Goal: Task Accomplishment & Management: Manage account settings

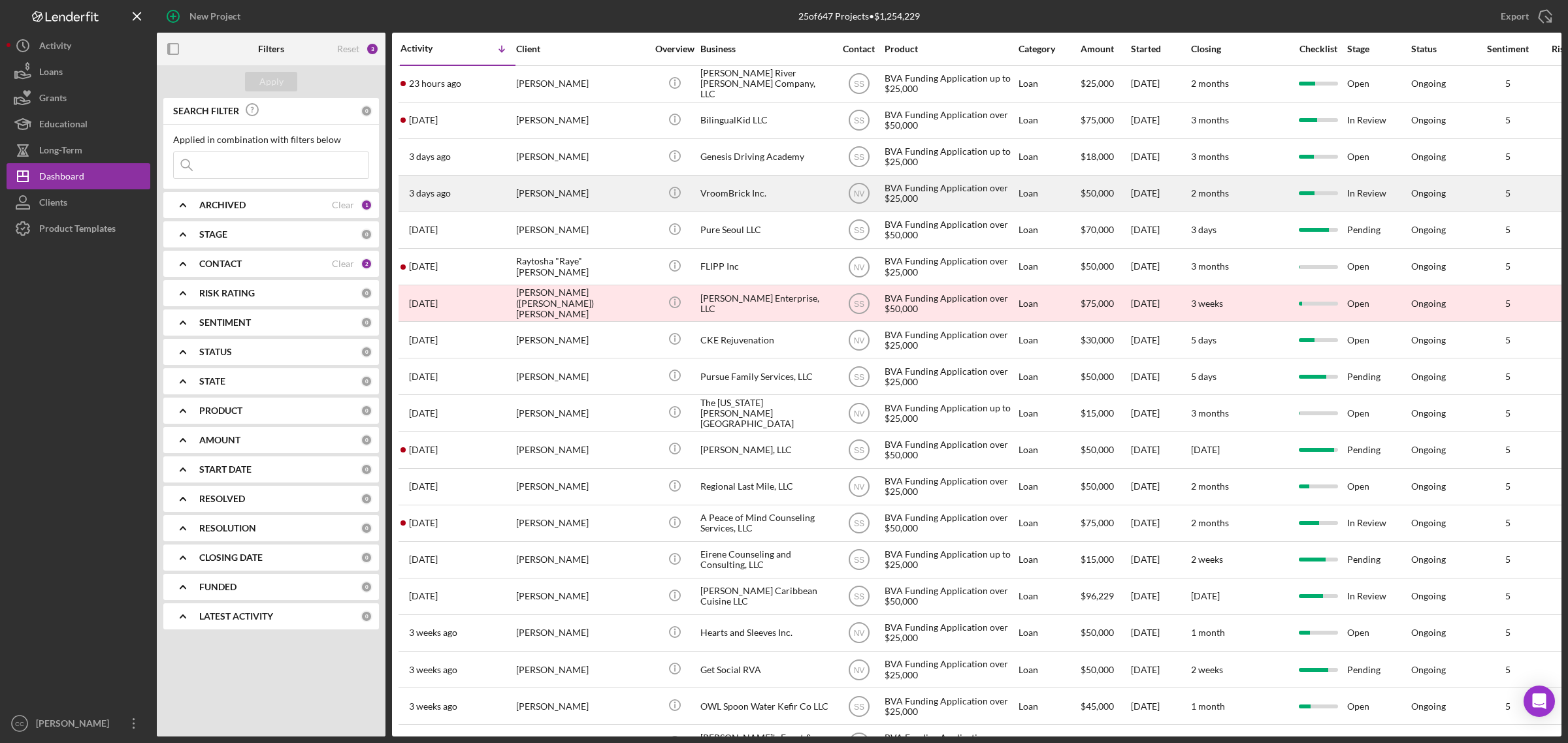
click at [740, 198] on div "VroomBrick Inc." at bounding box center [766, 194] width 130 height 35
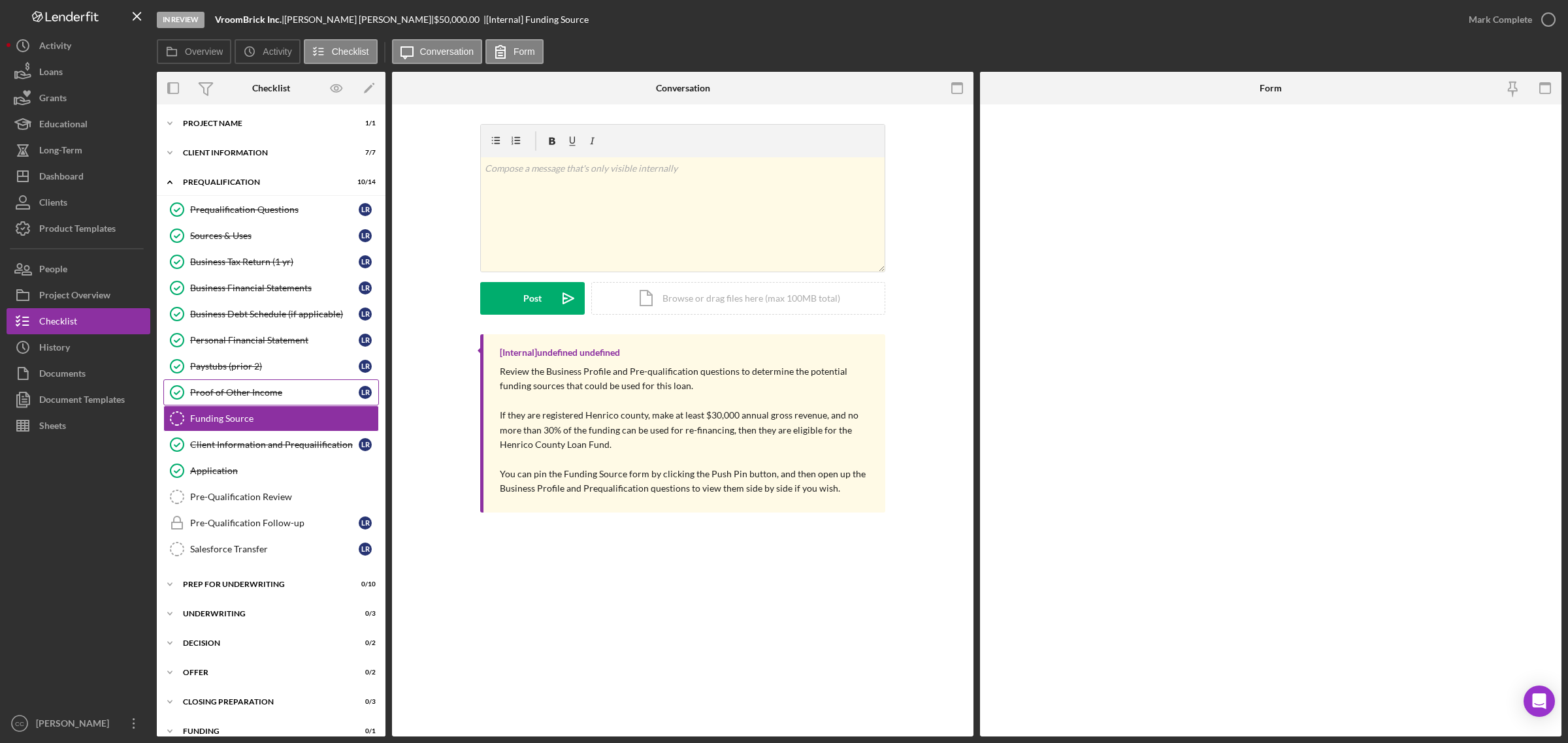
scroll to position [1, 0]
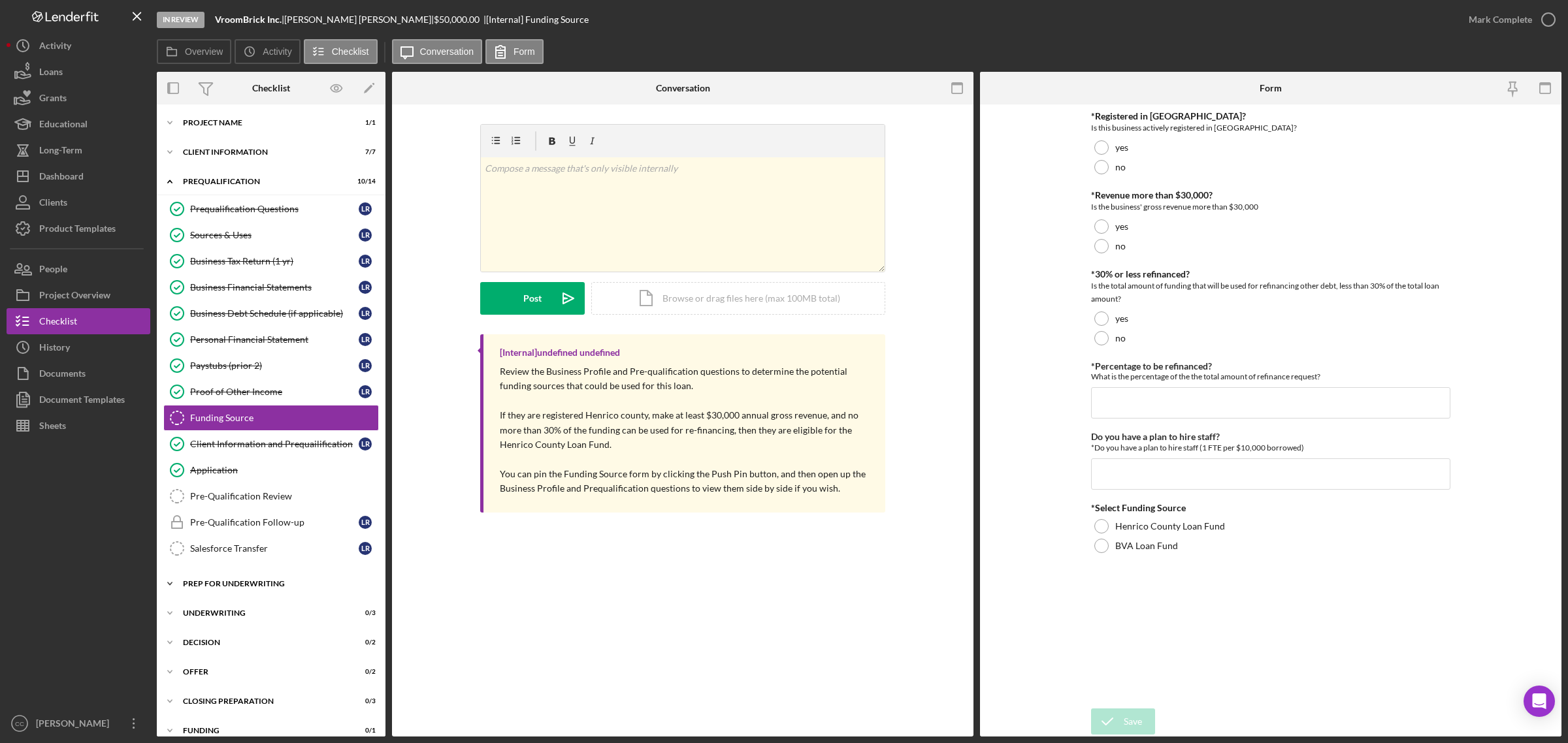
click at [247, 588] on div "Prep for Underwriting" at bounding box center [276, 584] width 186 height 8
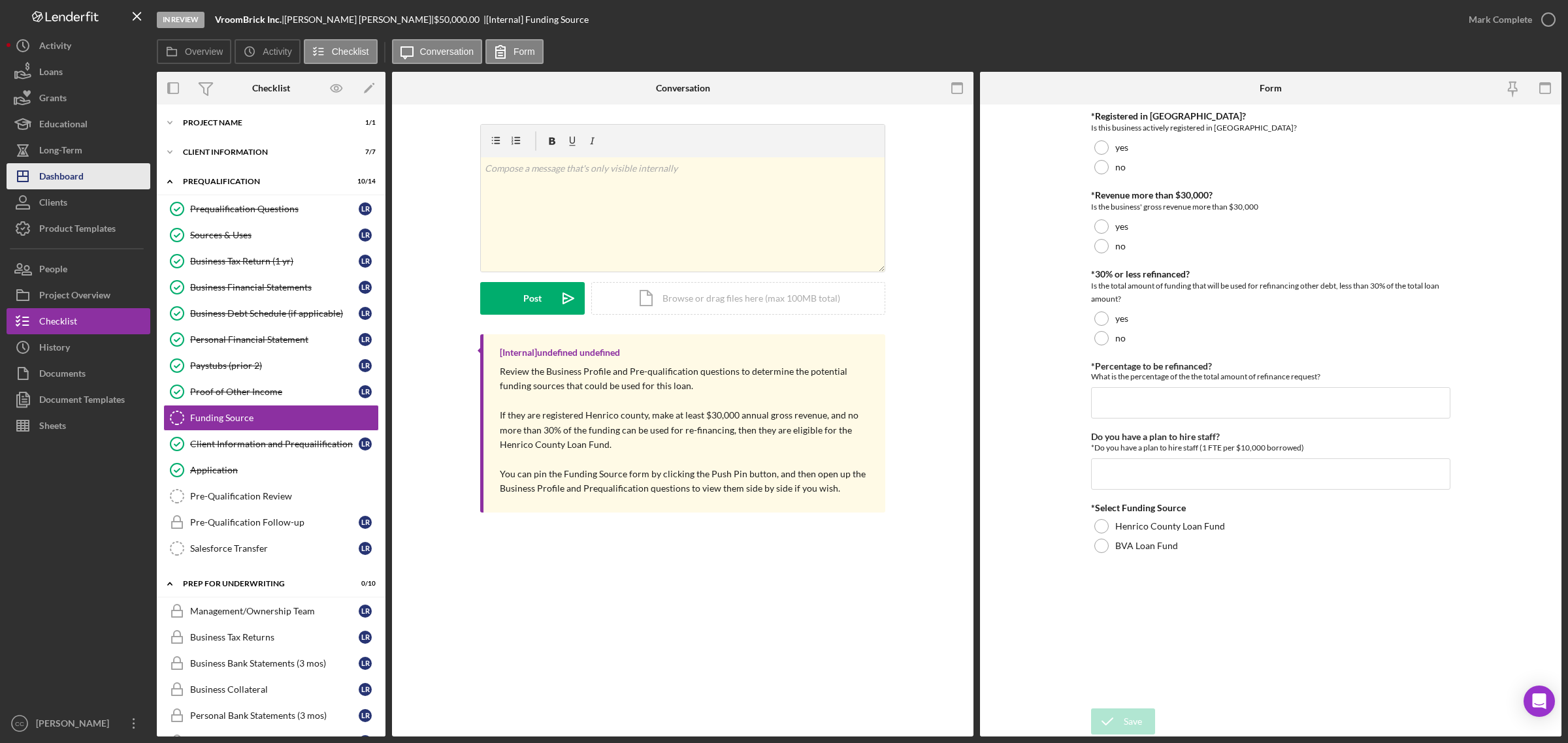
click at [87, 177] on button "Icon/Dashboard Dashboard" at bounding box center [79, 176] width 144 height 26
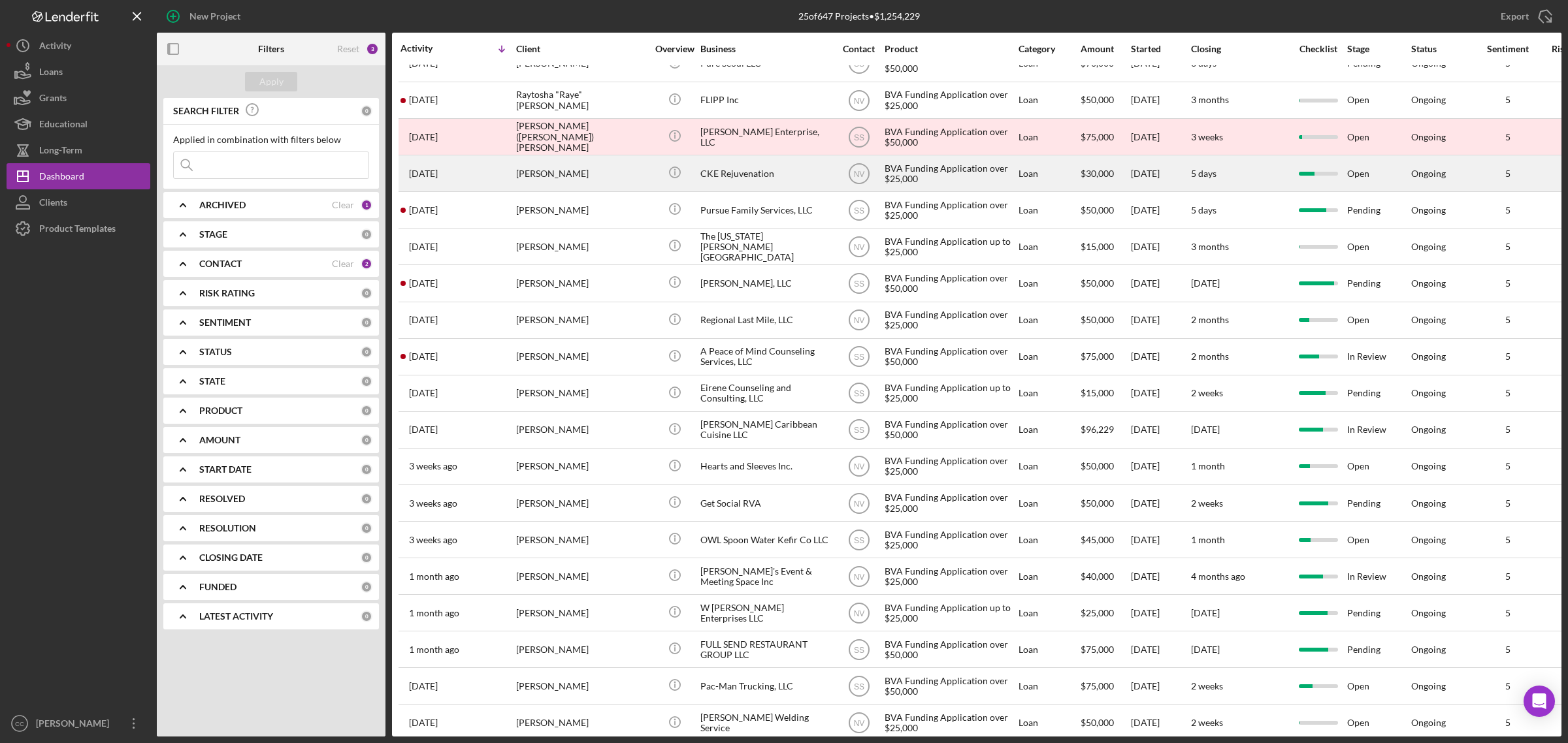
scroll to position [245, 0]
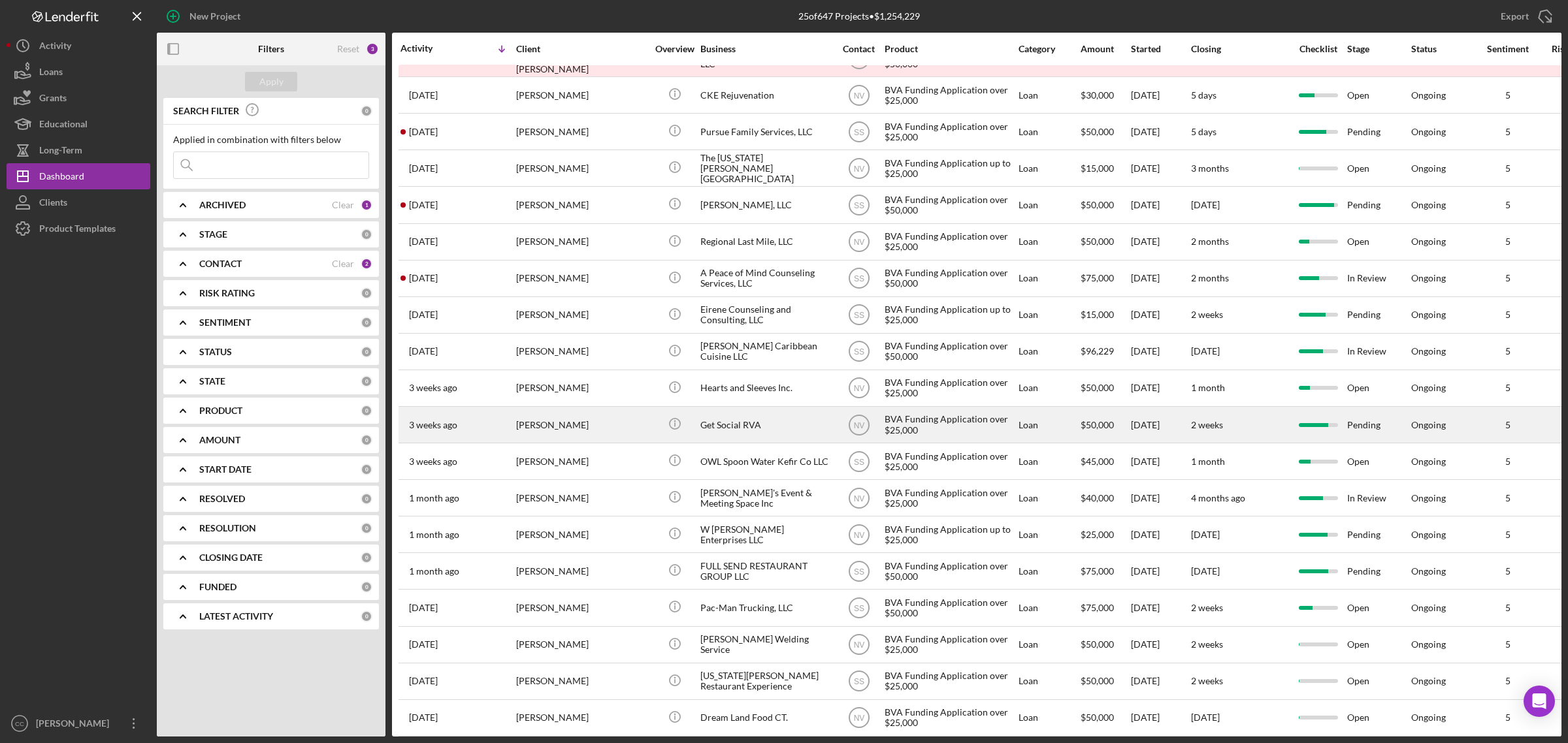
click at [755, 435] on div "Get Social RVA" at bounding box center [766, 425] width 130 height 35
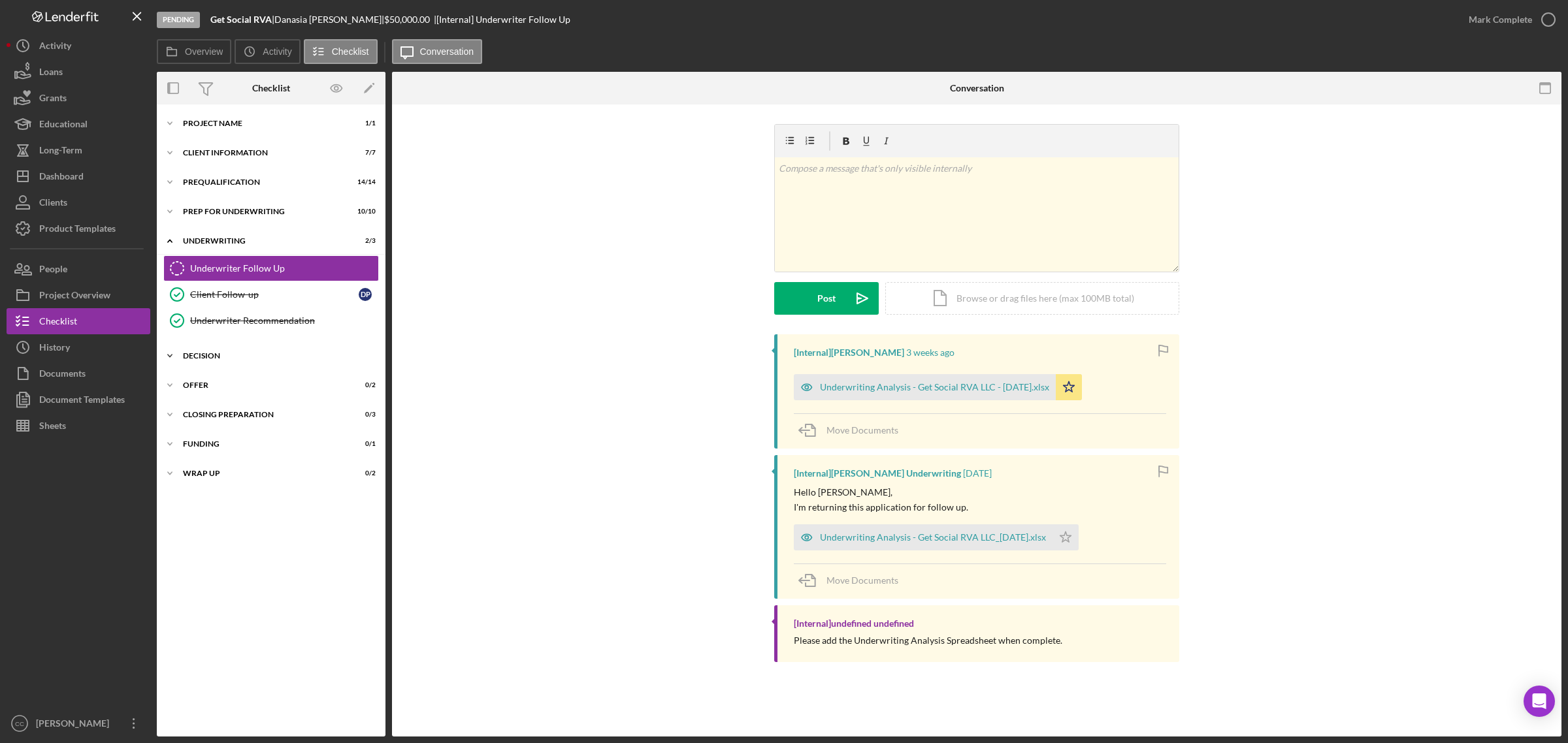
click at [223, 356] on div "Decision" at bounding box center [276, 356] width 186 height 8
click at [243, 388] on div "Determination" at bounding box center [284, 384] width 188 height 11
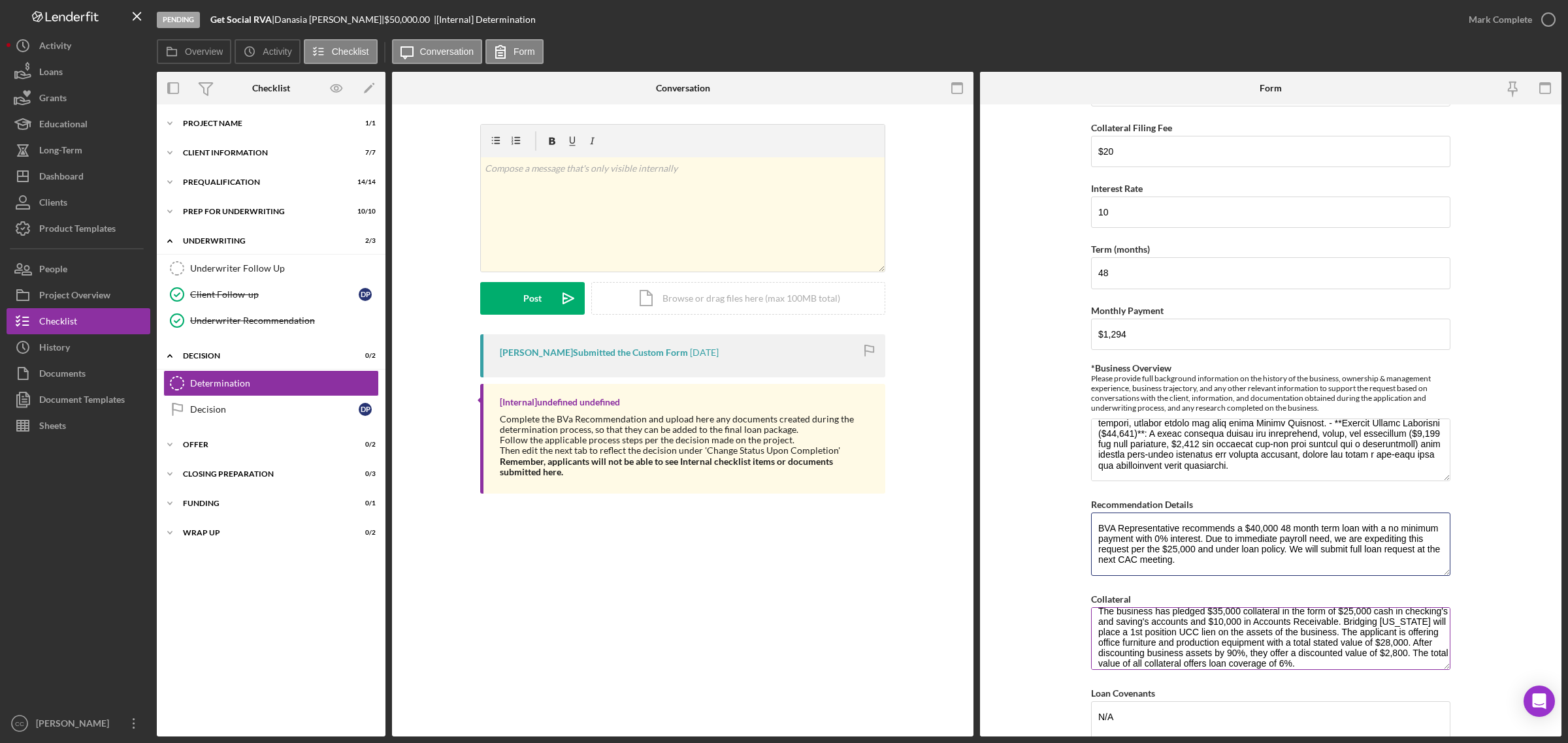
scroll to position [21, 0]
click at [253, 402] on link "Decision Decision D P" at bounding box center [271, 409] width 216 height 26
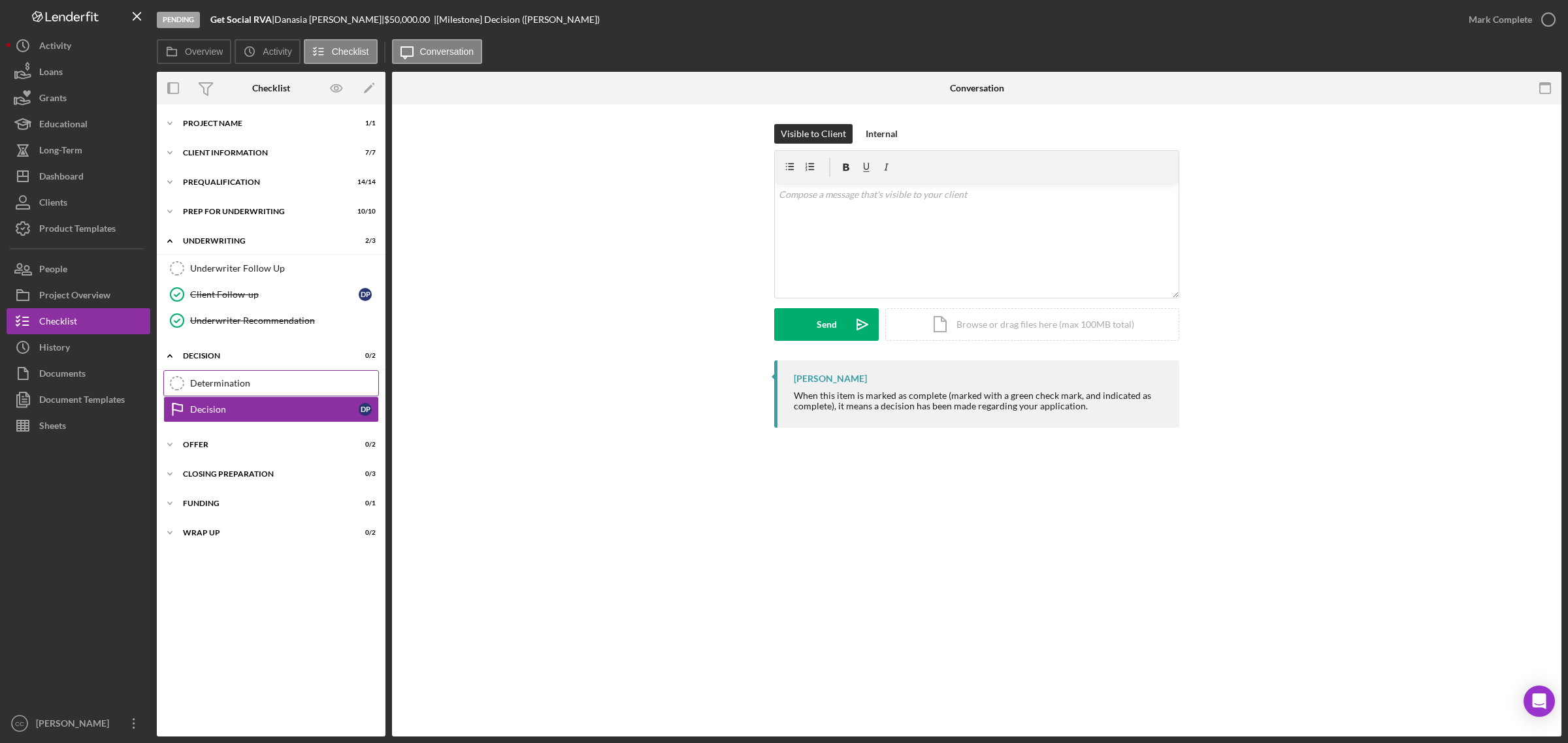
click at [200, 379] on div "Determination" at bounding box center [284, 384] width 188 height 11
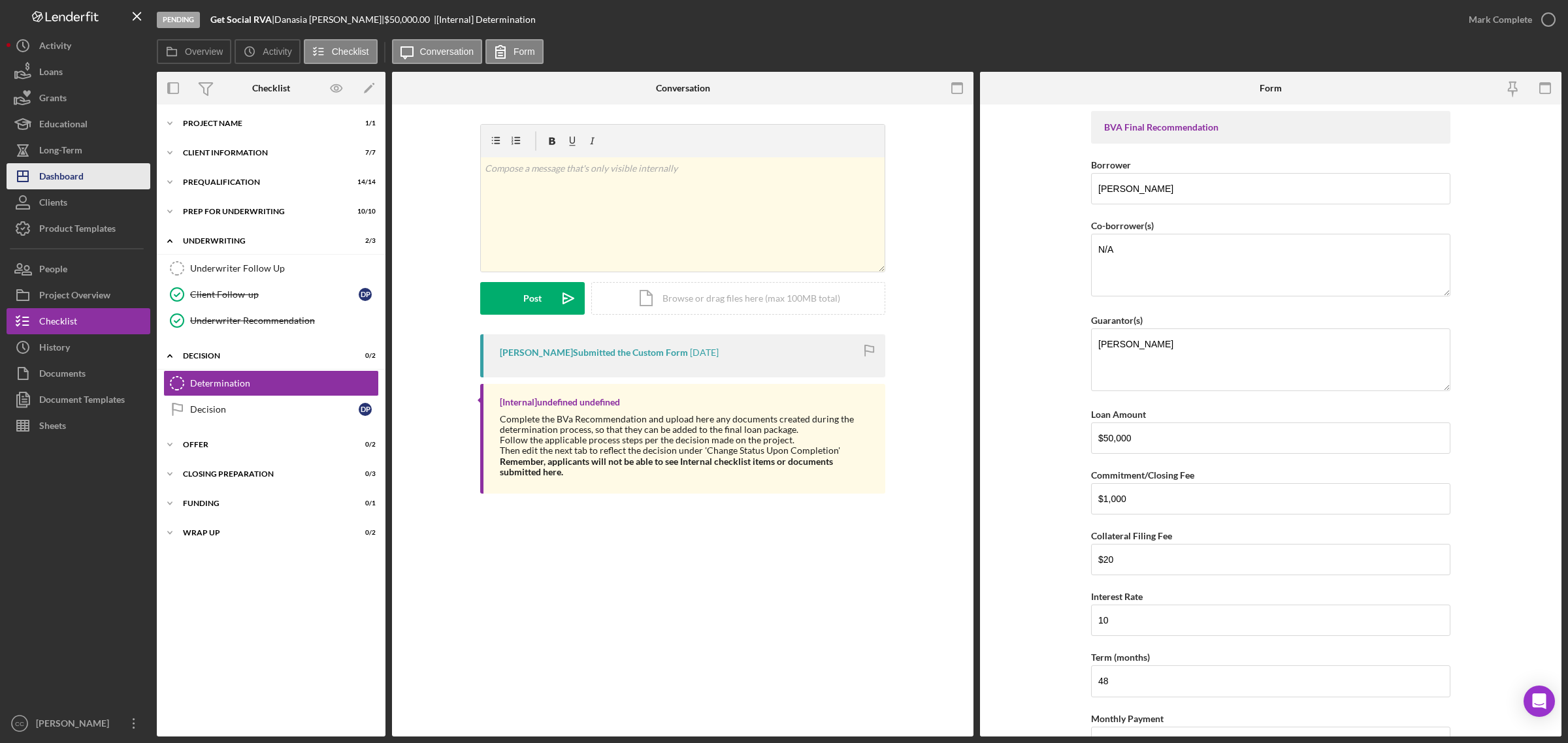
click at [83, 172] on div "Dashboard" at bounding box center [61, 178] width 44 height 30
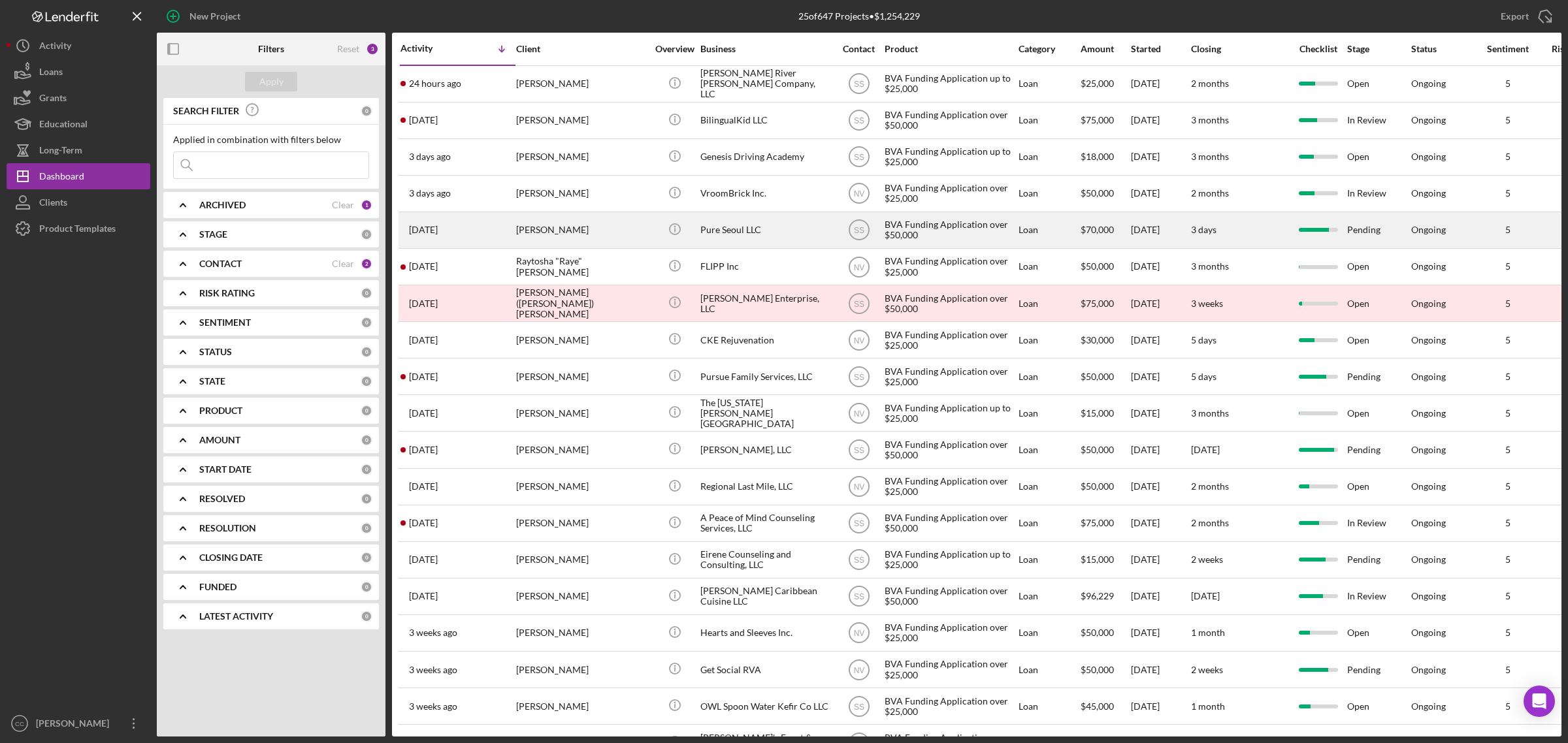
click at [733, 229] on div "Pure Seoul LLC" at bounding box center [766, 230] width 130 height 35
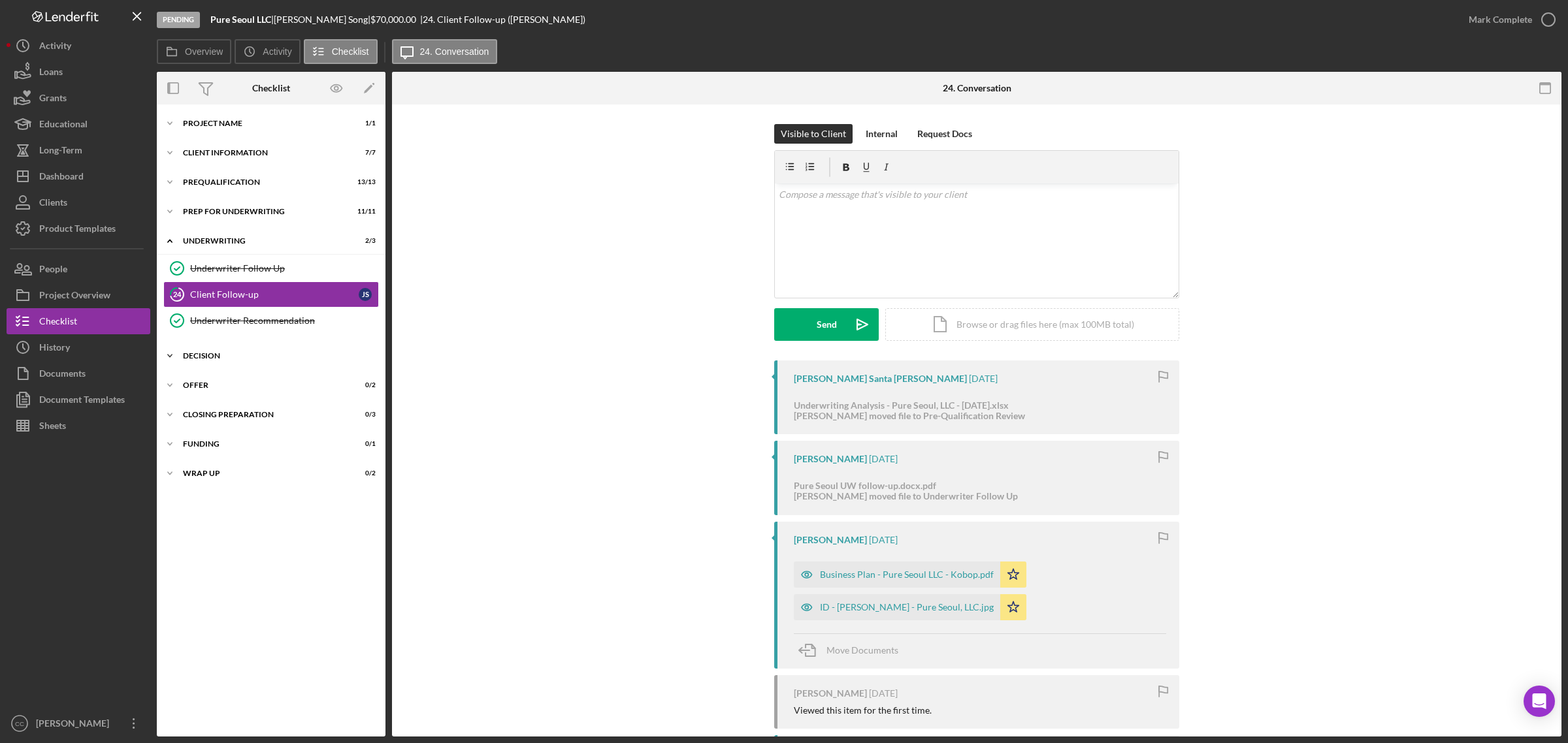
click at [235, 357] on div "Decision" at bounding box center [276, 356] width 186 height 8
click at [246, 384] on div "Determination" at bounding box center [284, 384] width 188 height 11
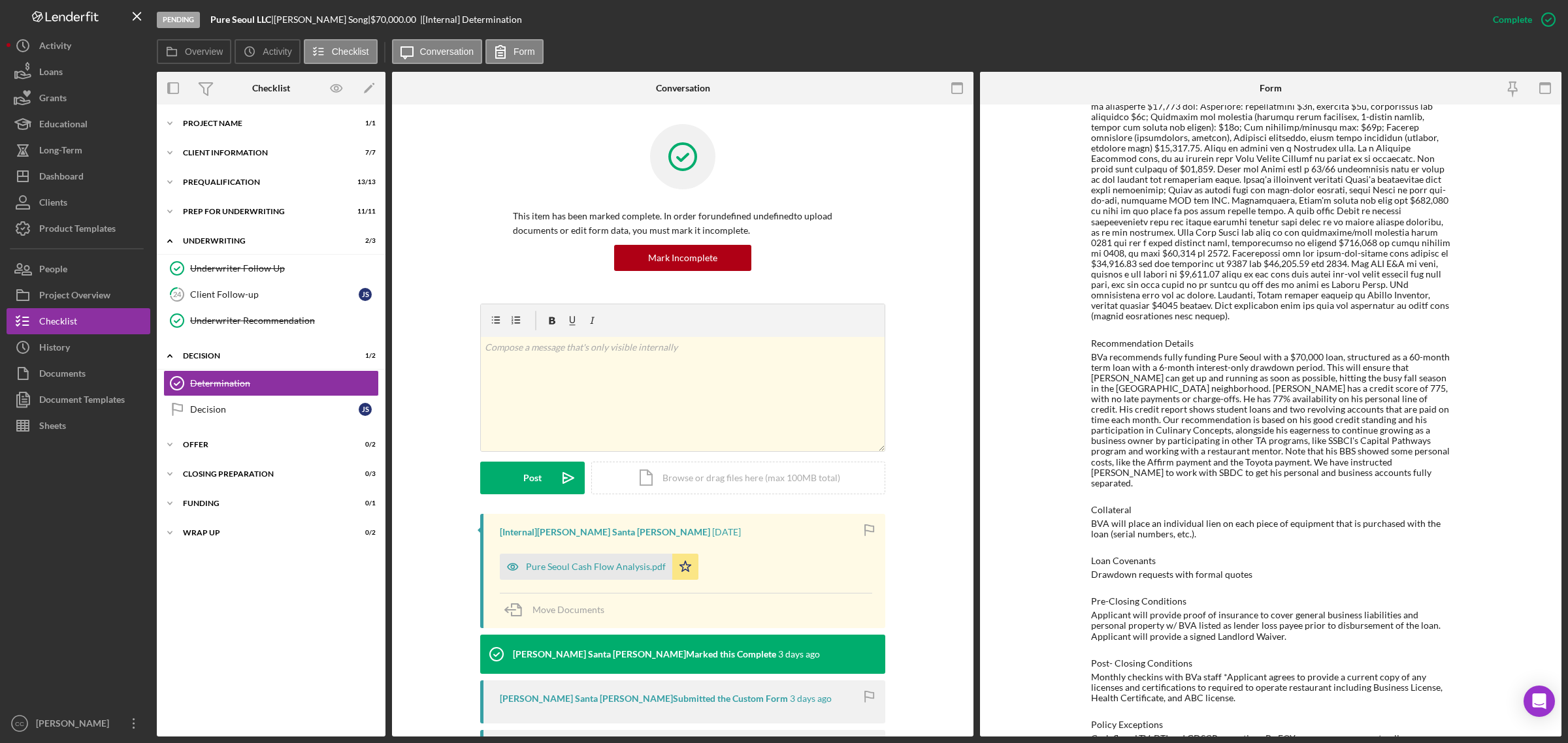
scroll to position [639, 0]
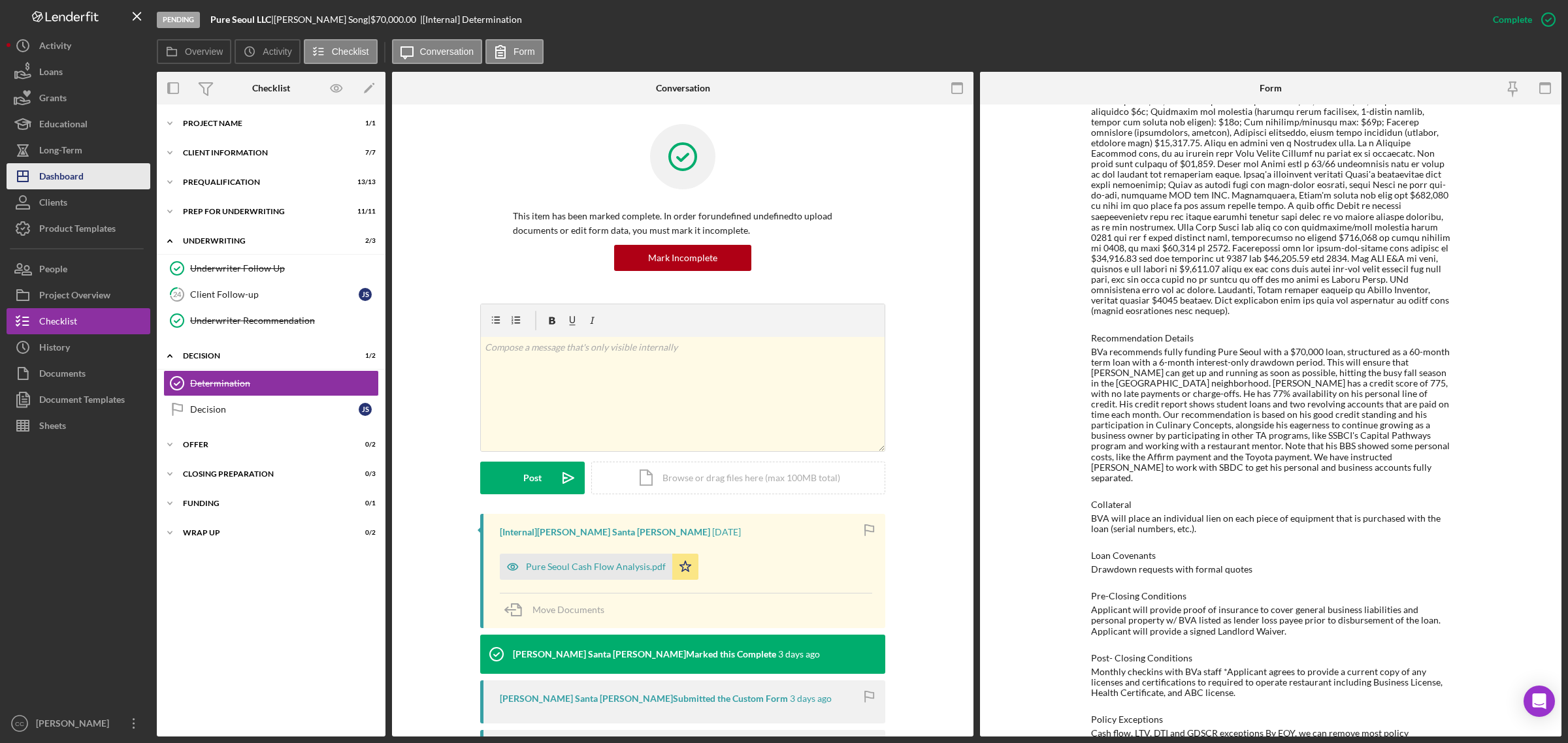
click at [80, 174] on div "Dashboard" at bounding box center [61, 178] width 44 height 30
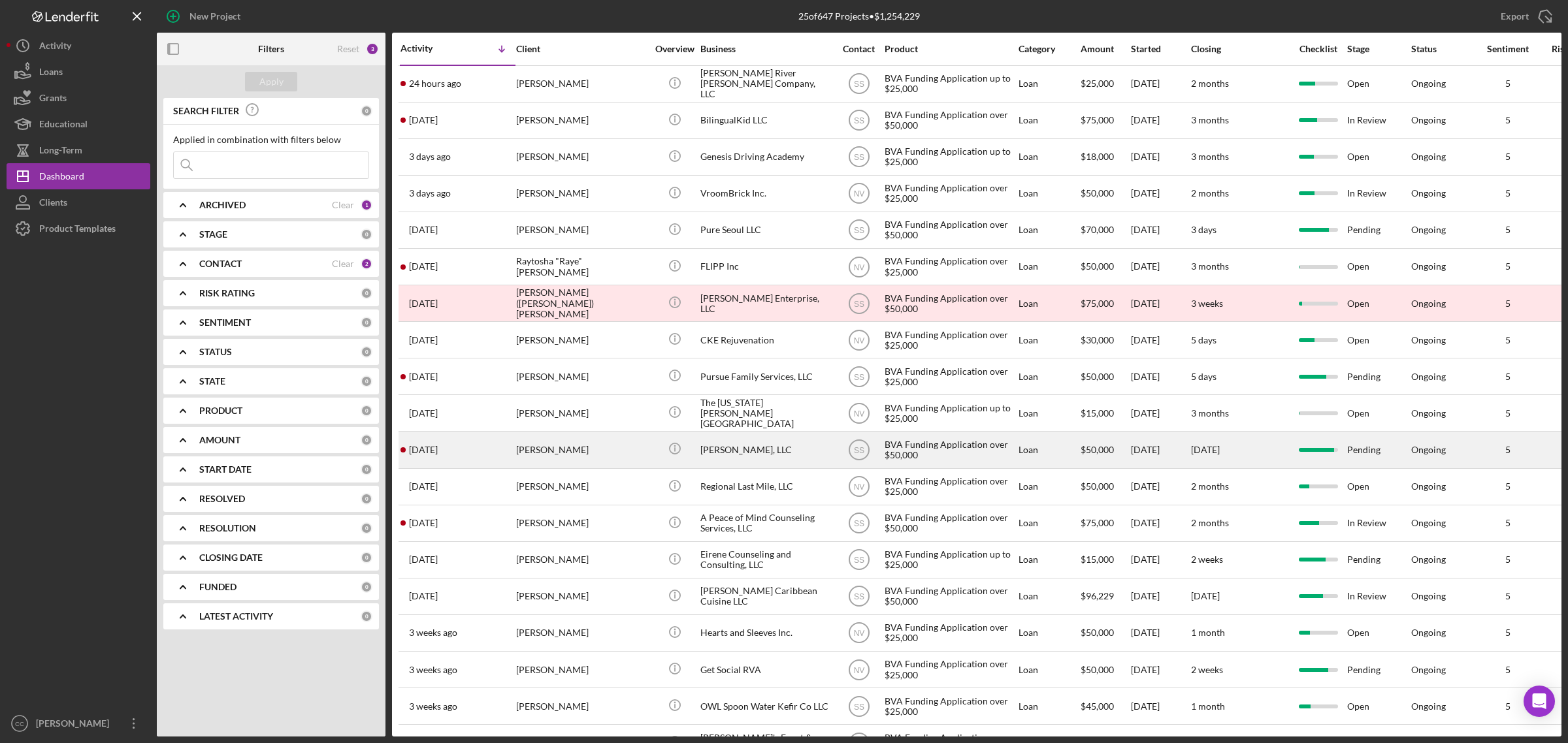
click at [761, 451] on div "[PERSON_NAME], LLC" at bounding box center [766, 450] width 130 height 35
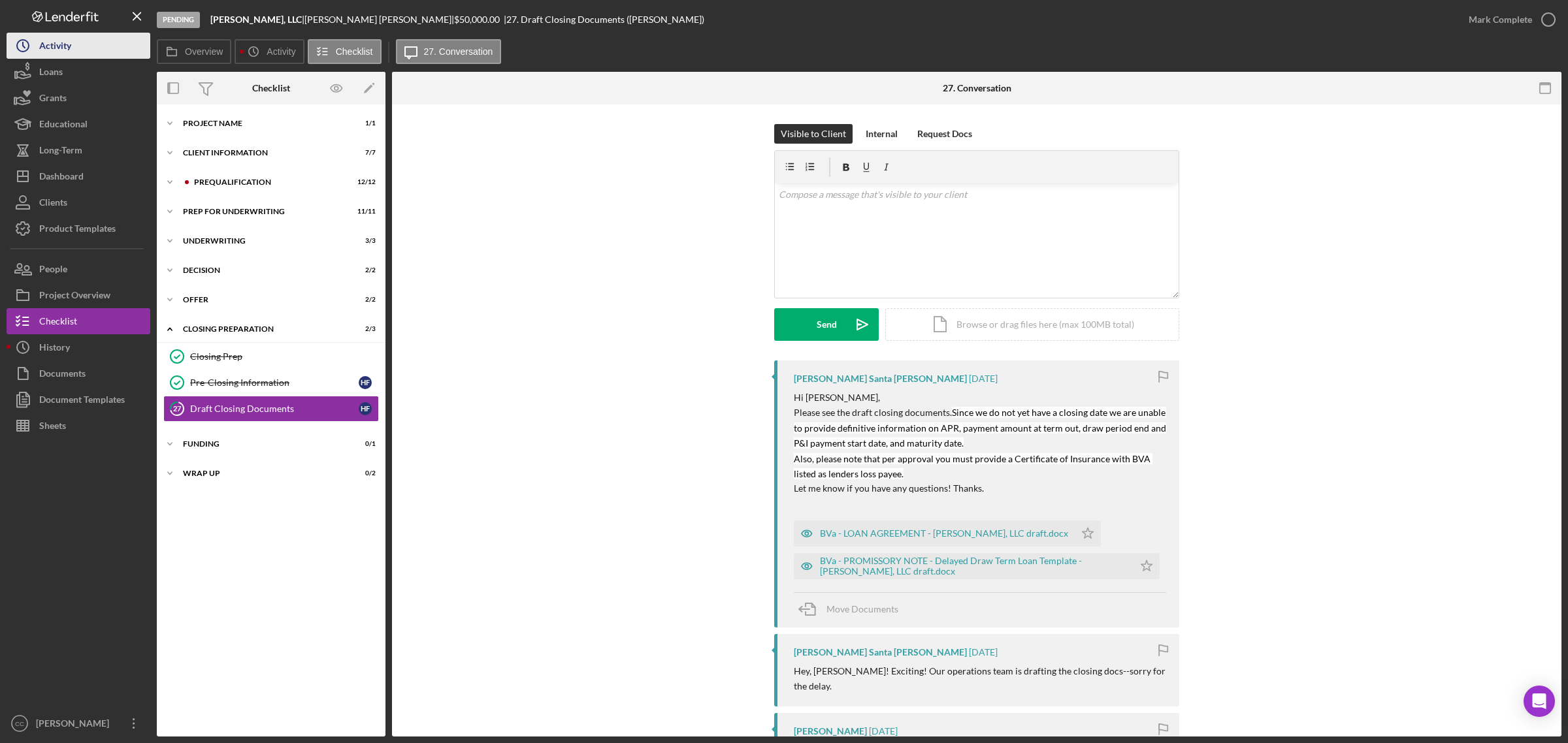
click at [89, 42] on button "Icon/History Activity" at bounding box center [79, 46] width 144 height 26
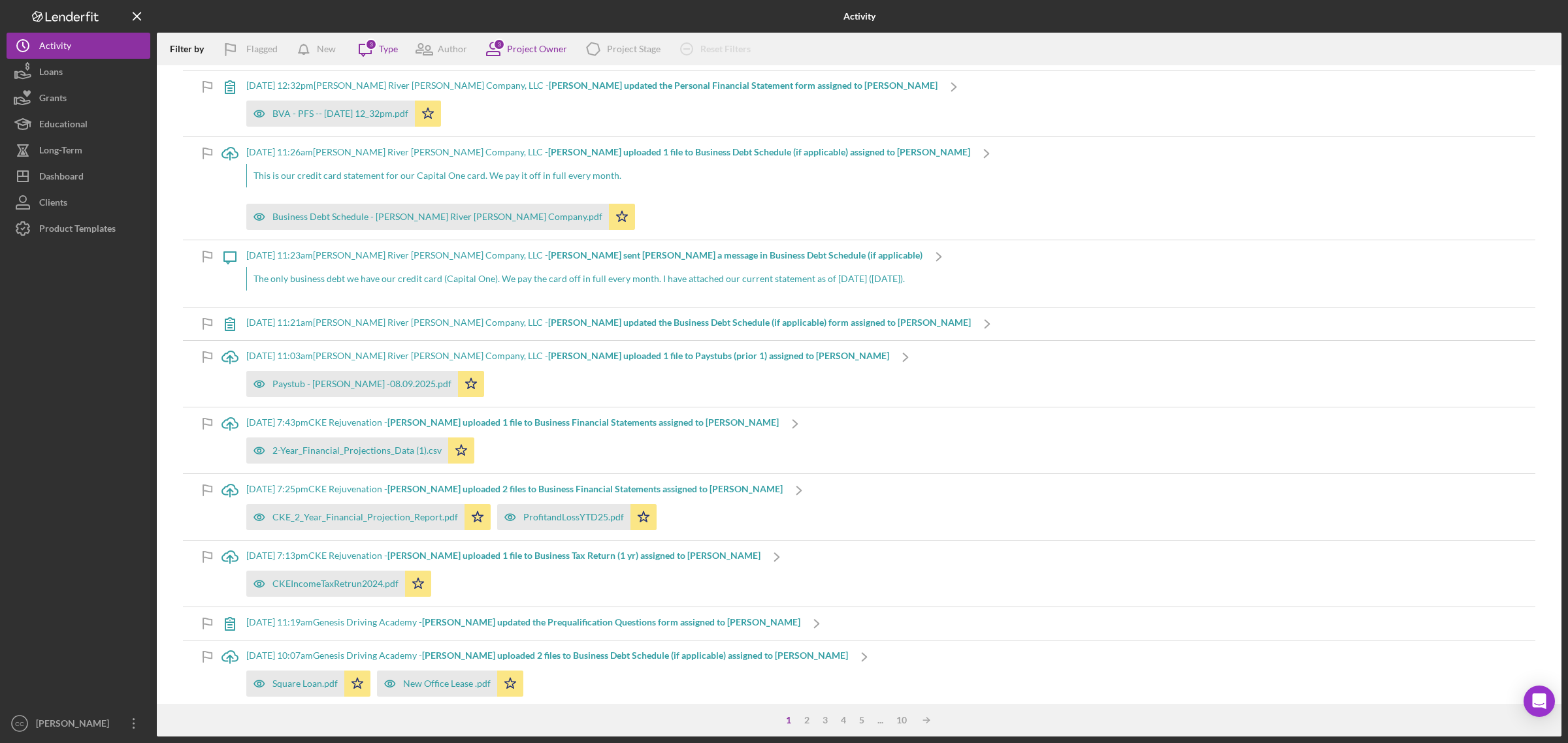
scroll to position [1960, 0]
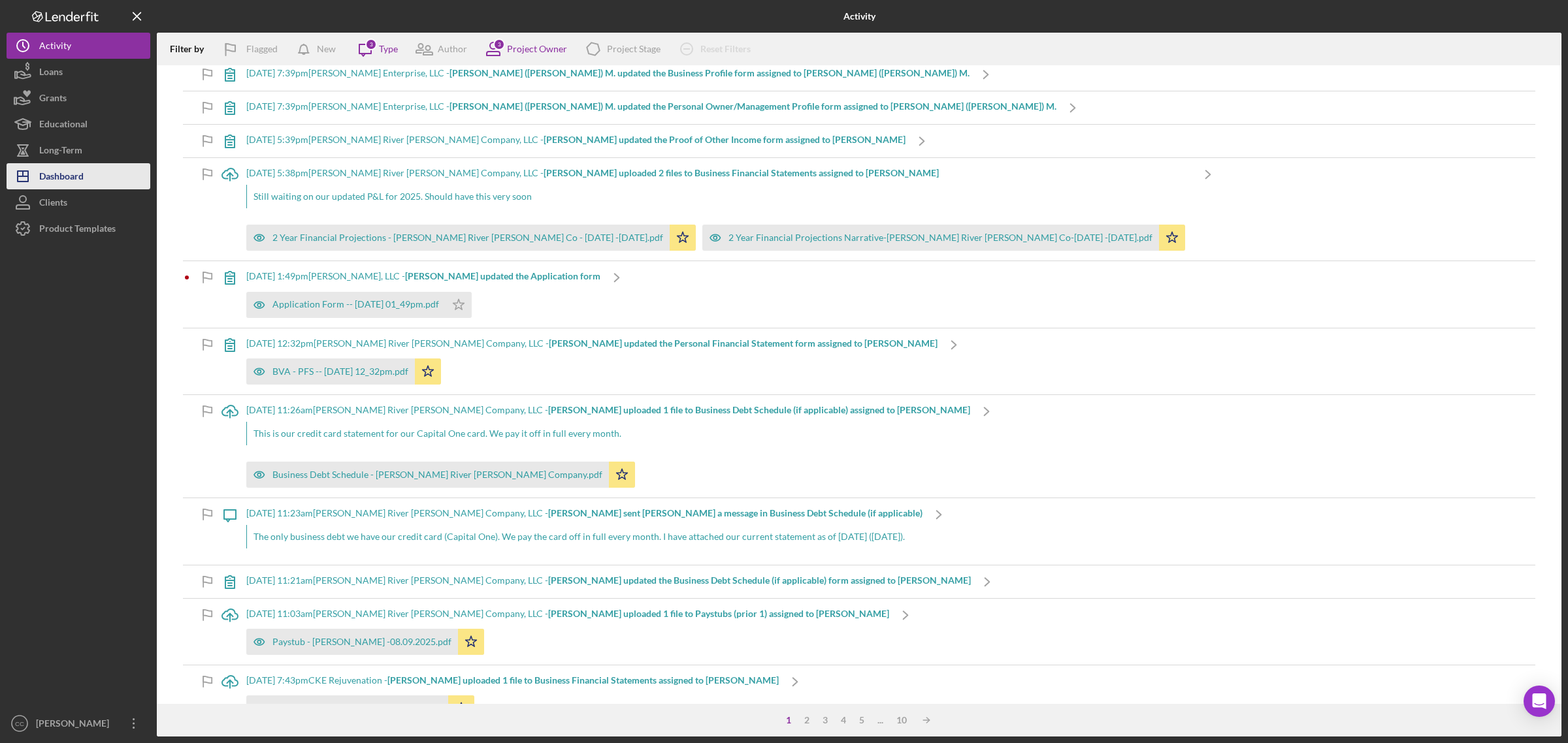
click at [60, 170] on div "Dashboard" at bounding box center [61, 178] width 44 height 30
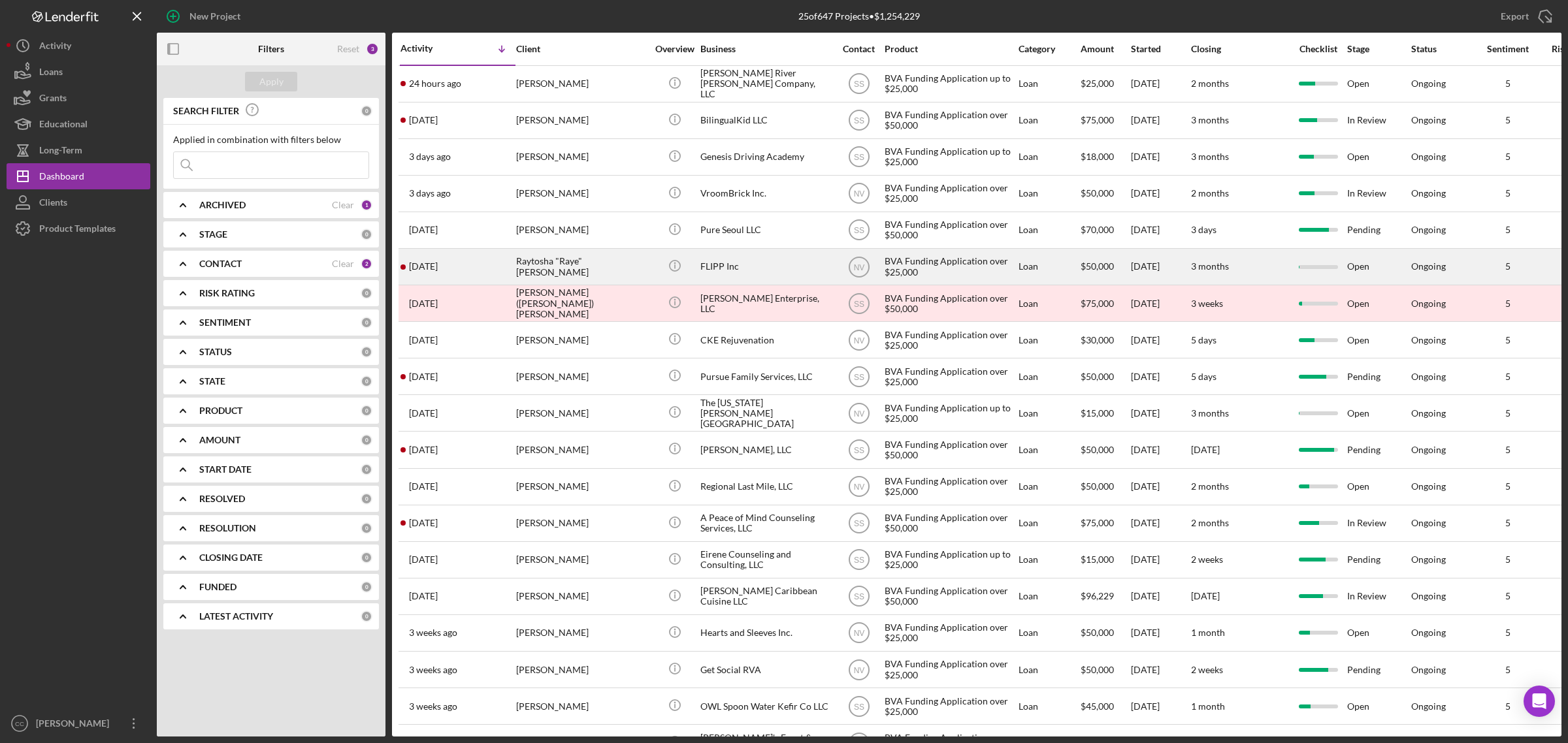
click at [630, 265] on div "Raytosha "Raye" [PERSON_NAME]" at bounding box center [581, 267] width 130 height 35
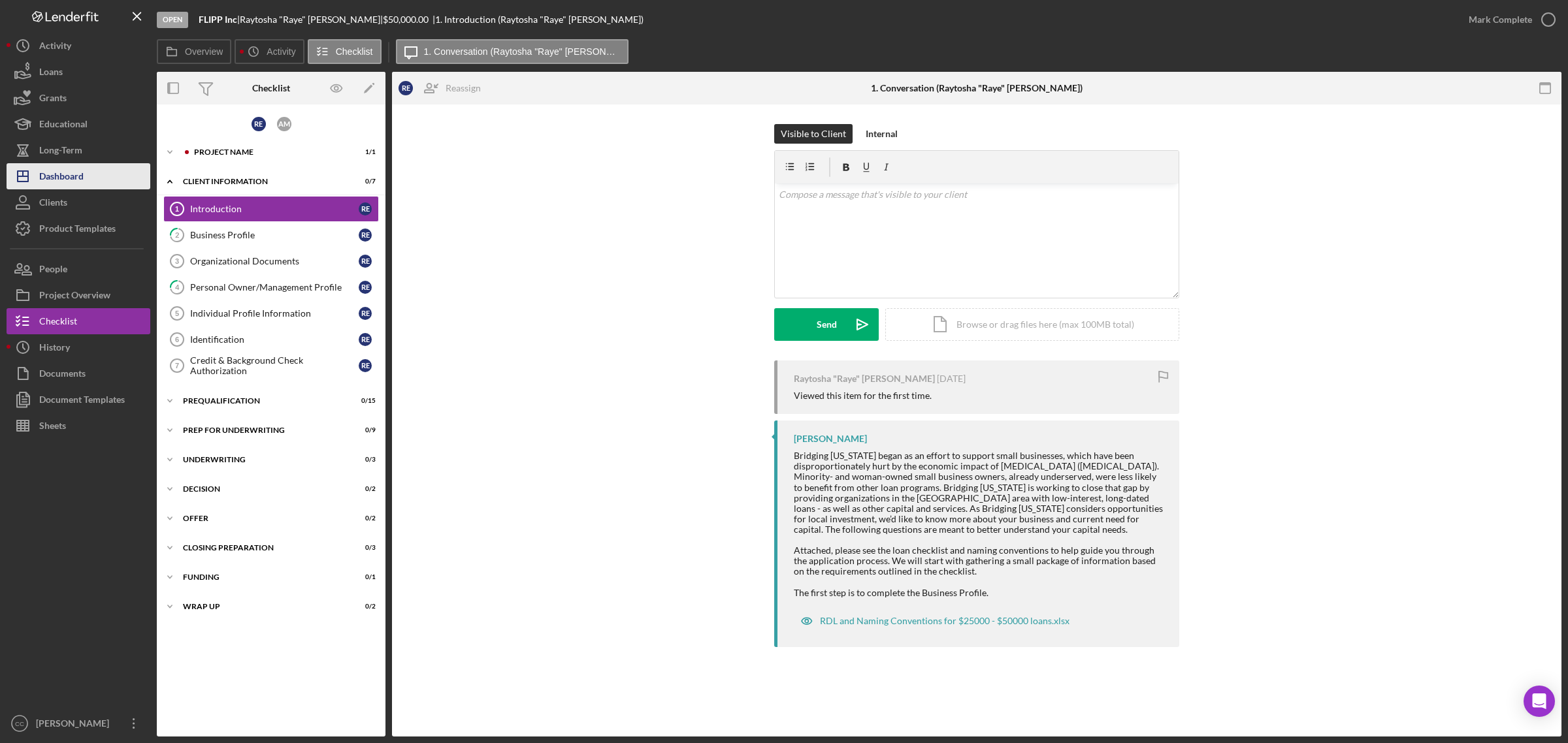
click at [72, 174] on div "Dashboard" at bounding box center [61, 178] width 44 height 30
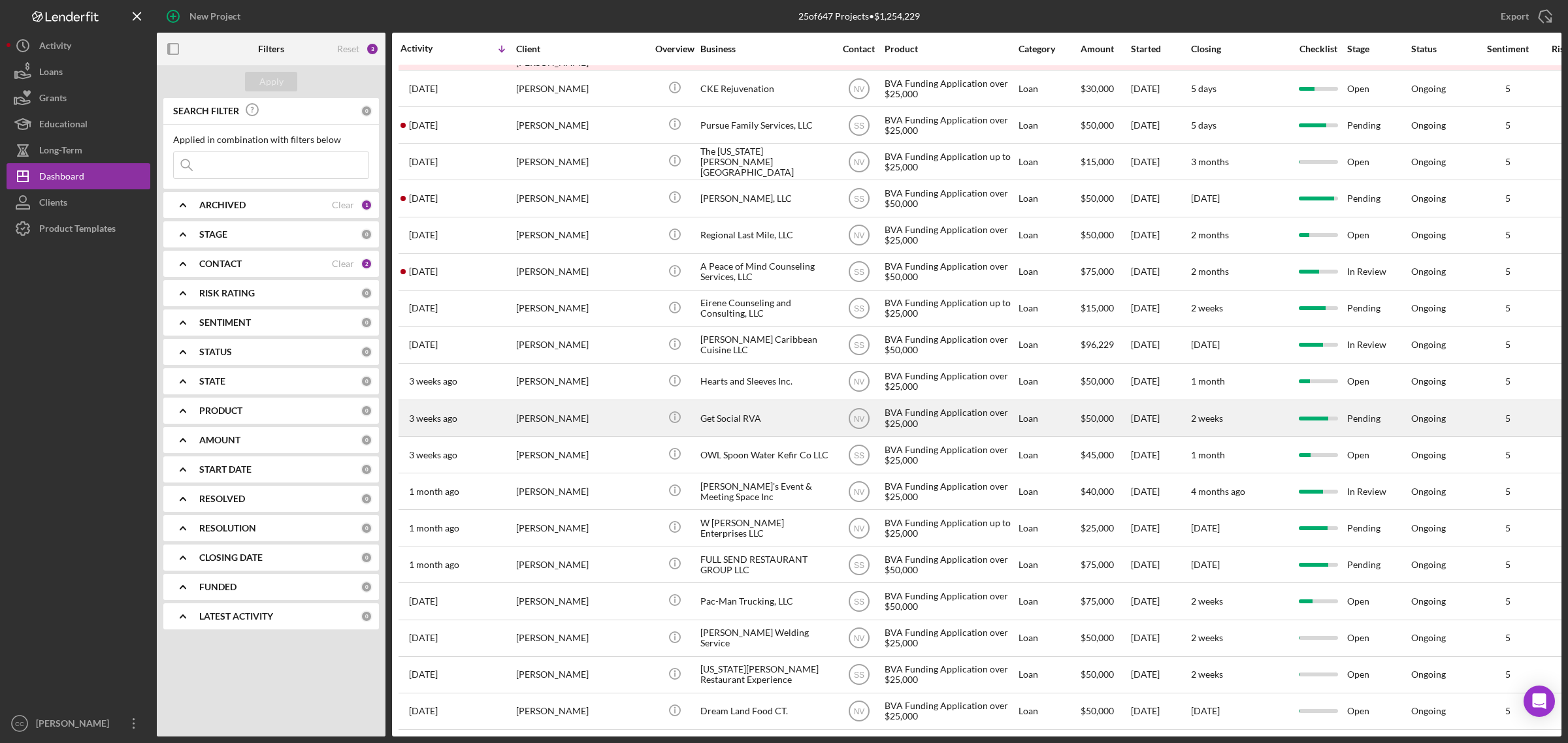
scroll to position [275, 0]
